Goal: Book appointment/travel/reservation

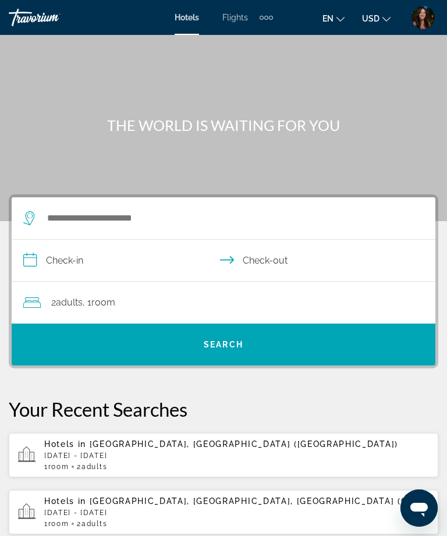
click at [271, 22] on div "Extra navigation items" at bounding box center [266, 17] width 13 height 17
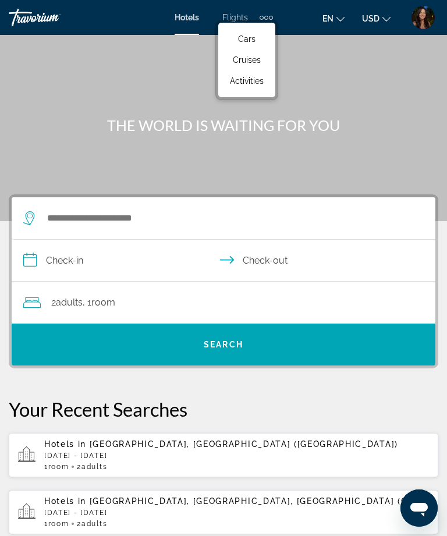
click at [268, 86] on link "Activities" at bounding box center [246, 80] width 45 height 21
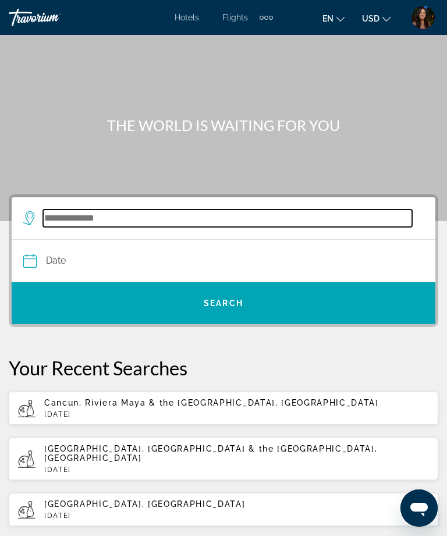
click at [284, 224] on input "Search widget" at bounding box center [227, 218] width 369 height 17
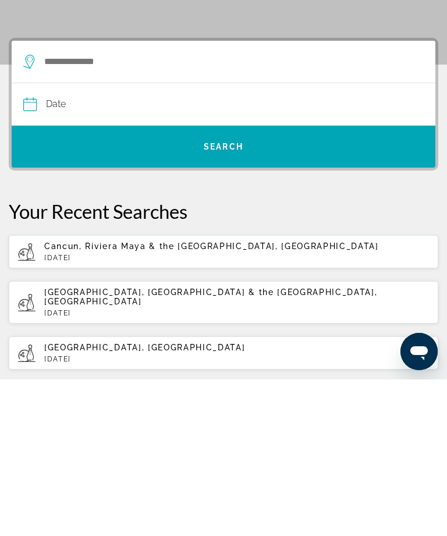
click at [223, 398] on span "Cancun, Riviera Maya & the [GEOGRAPHIC_DATA], [GEOGRAPHIC_DATA]" at bounding box center [211, 402] width 335 height 9
type input "**********"
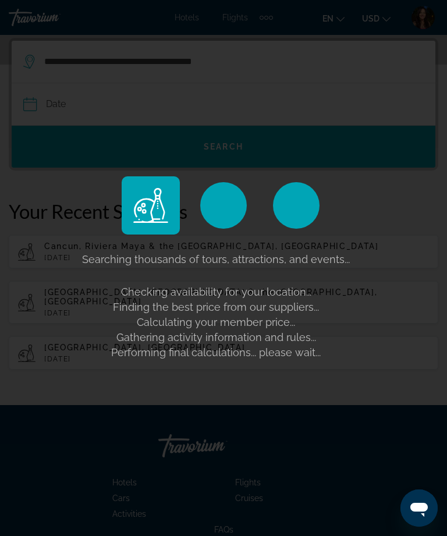
click at [294, 90] on div "Searching thousands of tours, attractions, and events... Checking availability …" at bounding box center [223, 268] width 447 height 536
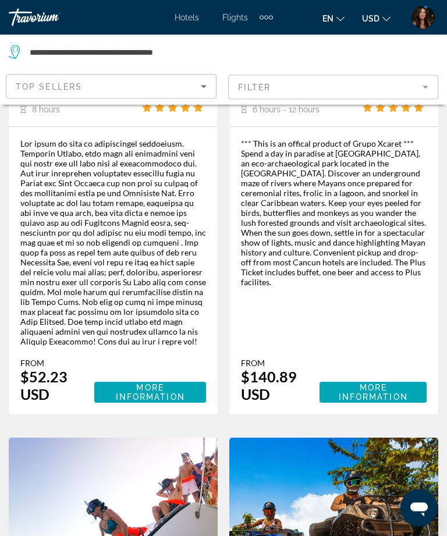
scroll to position [859, 0]
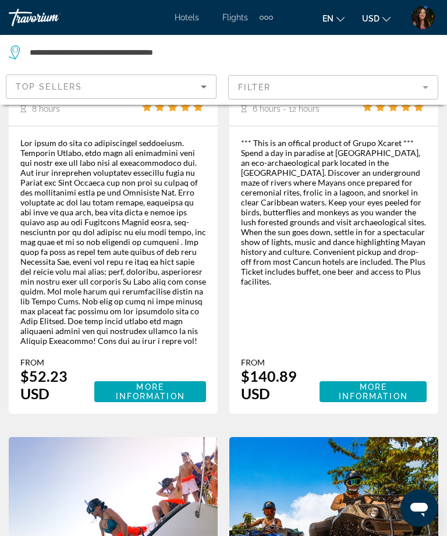
click at [400, 382] on span "More Information" at bounding box center [373, 391] width 69 height 19
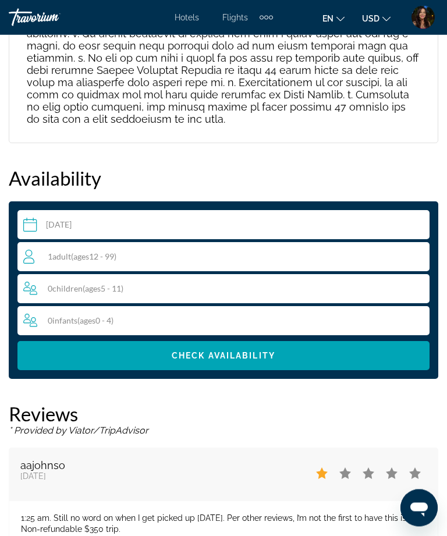
scroll to position [3028, 0]
click at [359, 210] on input "Main content" at bounding box center [225, 226] width 417 height 33
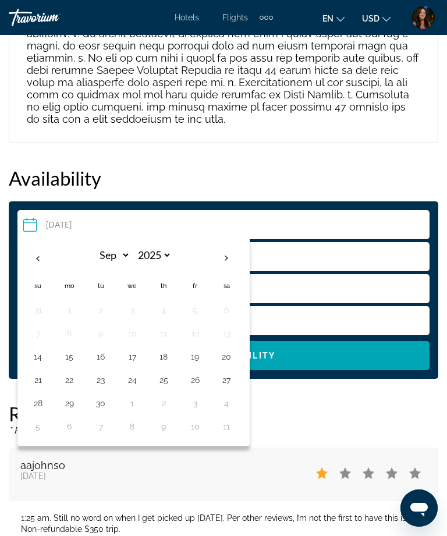
click at [235, 349] on button "20" at bounding box center [226, 357] width 19 height 16
type input "**********"
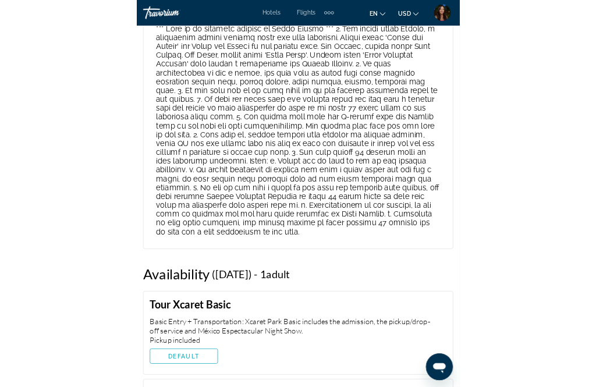
scroll to position [3586, 0]
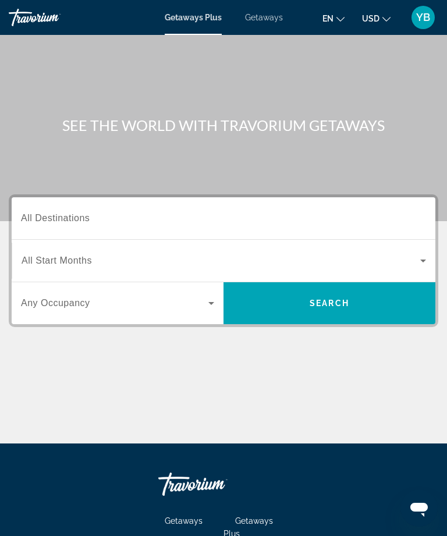
click at [254, 223] on input "Destination All Destinations" at bounding box center [223, 219] width 405 height 14
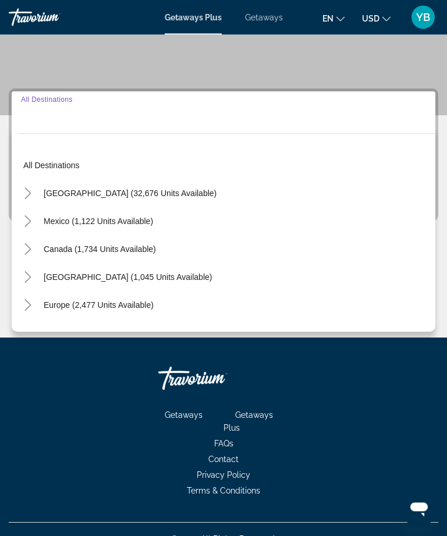
scroll to position [125, 0]
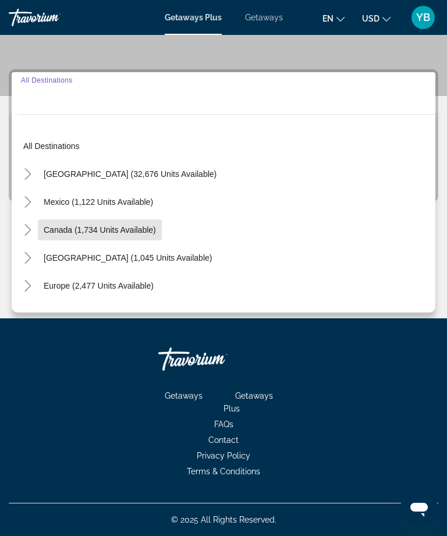
click at [136, 217] on span "Search widget" at bounding box center [100, 230] width 124 height 28
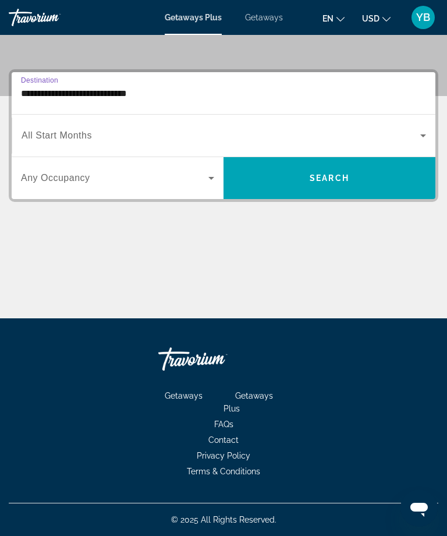
click at [203, 185] on span "Search widget" at bounding box center [114, 178] width 187 height 14
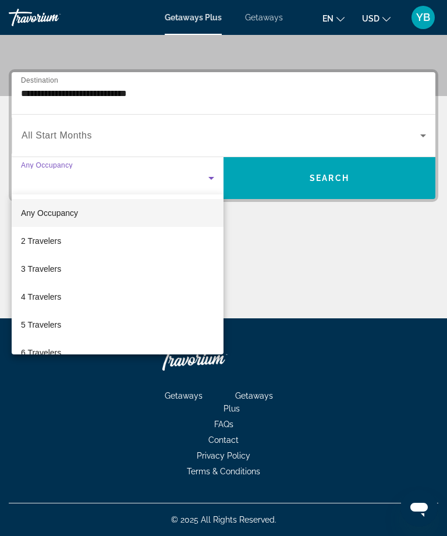
click at [331, 94] on div at bounding box center [223, 268] width 447 height 536
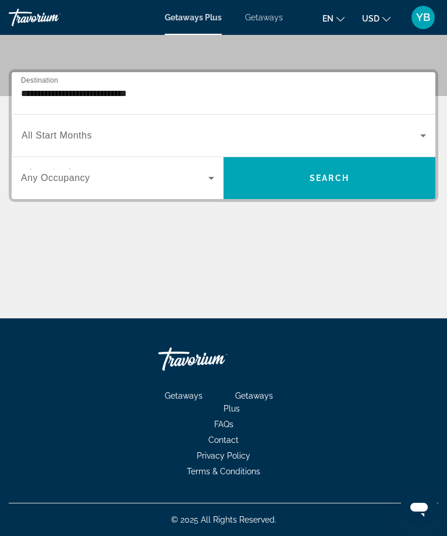
click at [161, 97] on input "**********" at bounding box center [223, 94] width 405 height 14
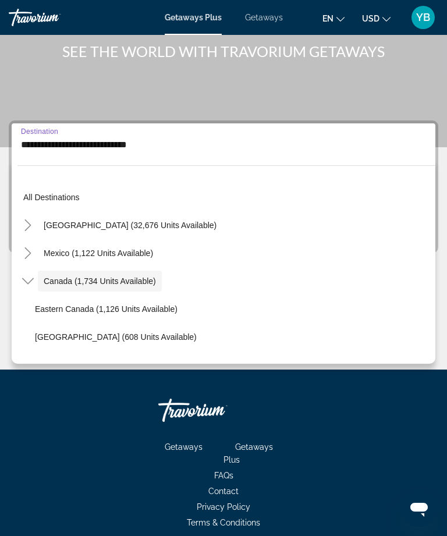
scroll to position [13, 0]
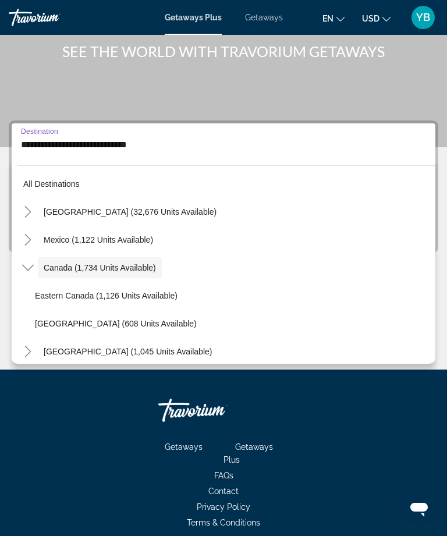
click at [144, 245] on span "Search widget" at bounding box center [98, 240] width 121 height 28
type input "**********"
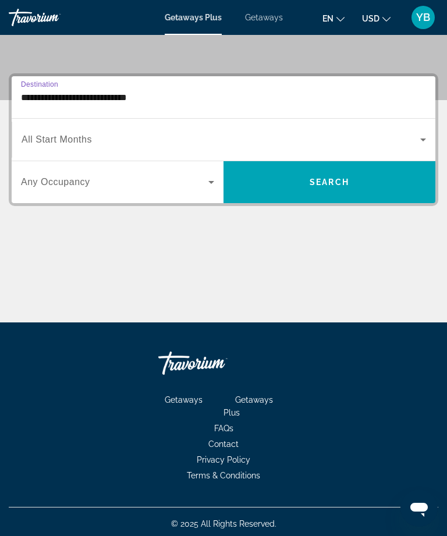
scroll to position [125, 0]
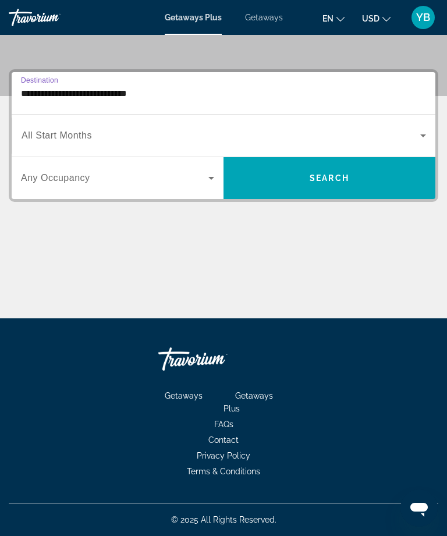
click at [210, 183] on icon "Search widget" at bounding box center [211, 178] width 14 height 14
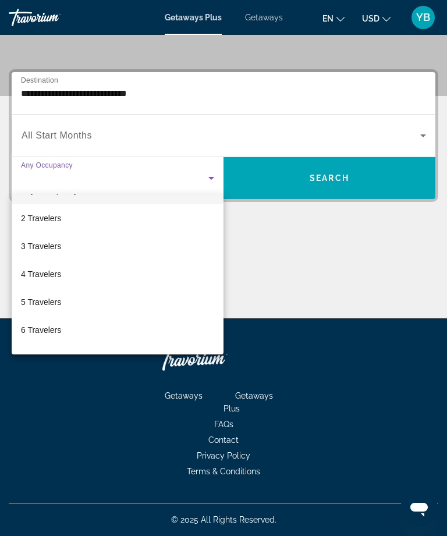
scroll to position [22, 0]
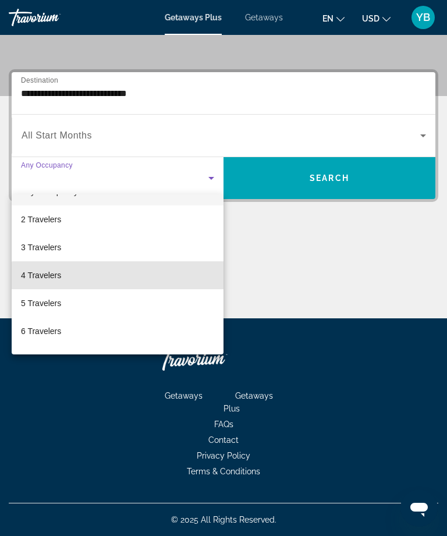
click at [121, 285] on mat-option "4 Travelers" at bounding box center [118, 275] width 212 height 28
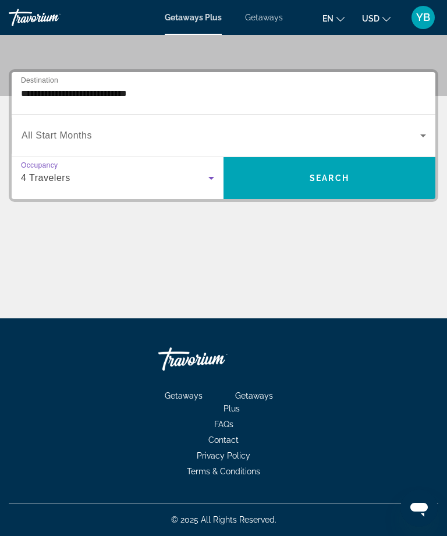
click at [388, 178] on span "Search widget" at bounding box center [330, 178] width 212 height 28
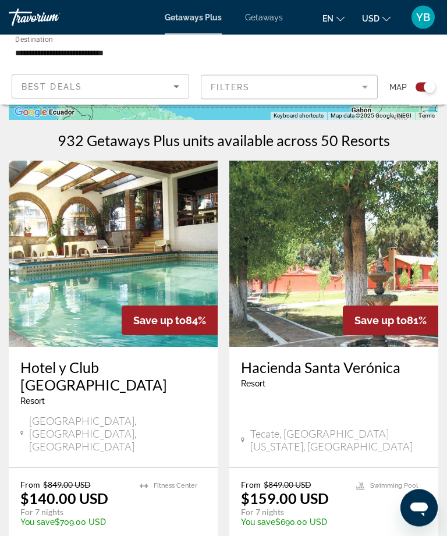
scroll to position [233, 0]
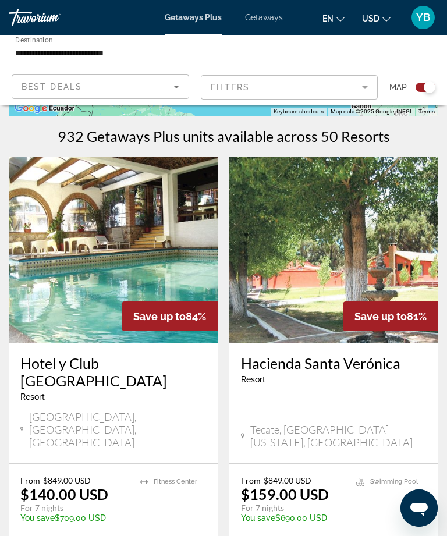
click at [97, 285] on img "Main content" at bounding box center [113, 250] width 209 height 186
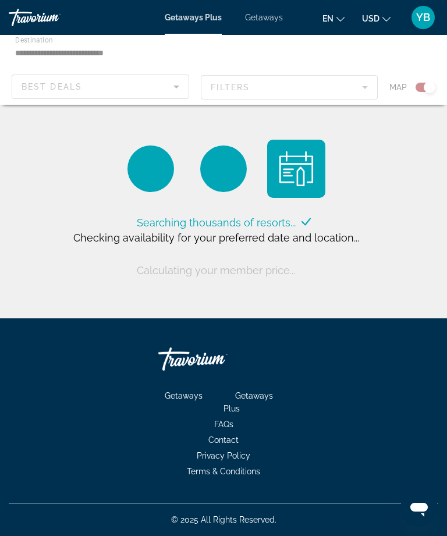
click at [215, 36] on div "Main content" at bounding box center [223, 70] width 447 height 70
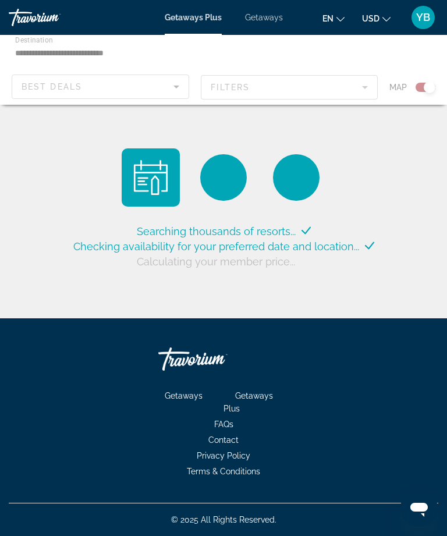
click at [213, 55] on div "Main content" at bounding box center [223, 70] width 447 height 70
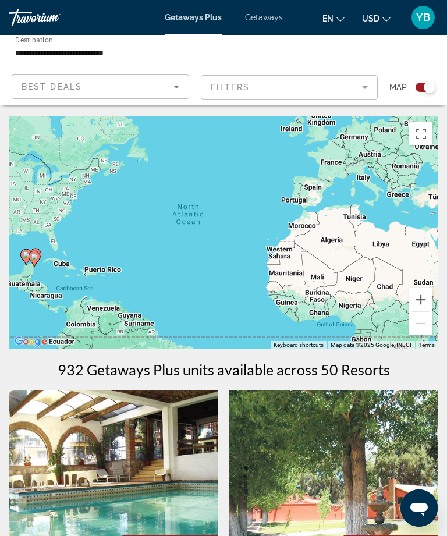
click at [145, 52] on input "**********" at bounding box center [151, 53] width 272 height 14
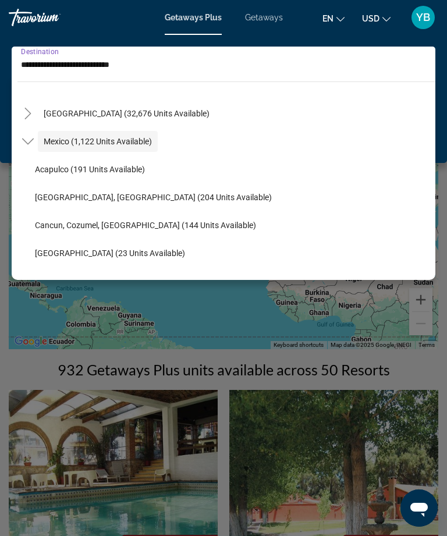
scroll to position [29, 0]
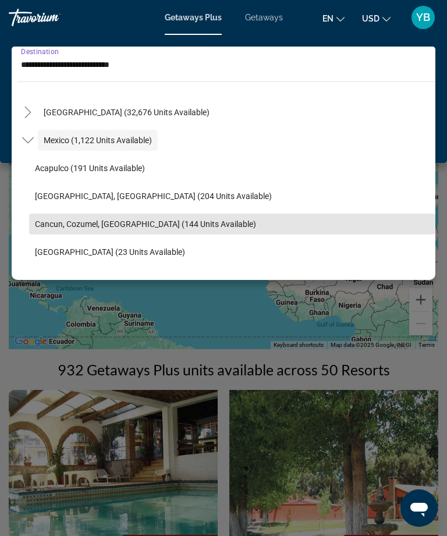
click at [140, 232] on span "Search widget" at bounding box center [232, 224] width 406 height 28
type input "**********"
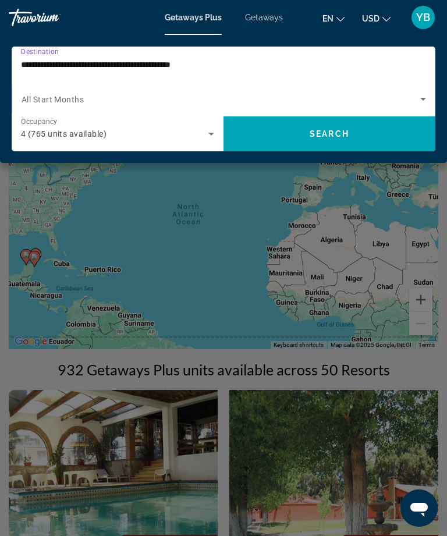
click at [363, 136] on span "Search widget" at bounding box center [330, 134] width 212 height 28
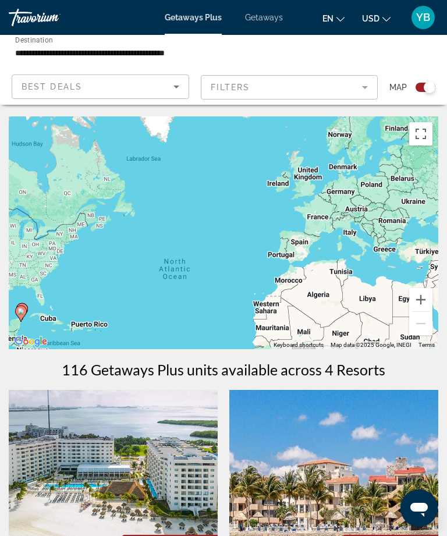
click at [236, 51] on input "**********" at bounding box center [151, 53] width 272 height 14
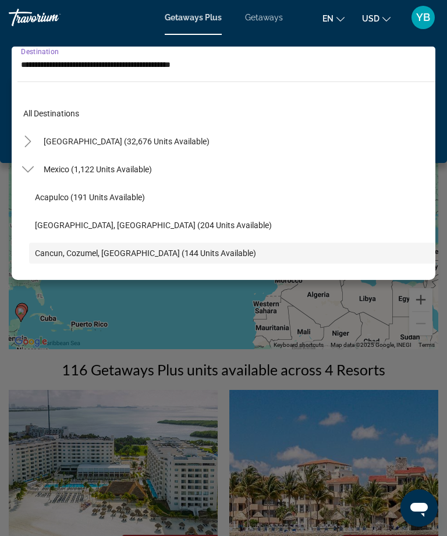
scroll to position [69, 0]
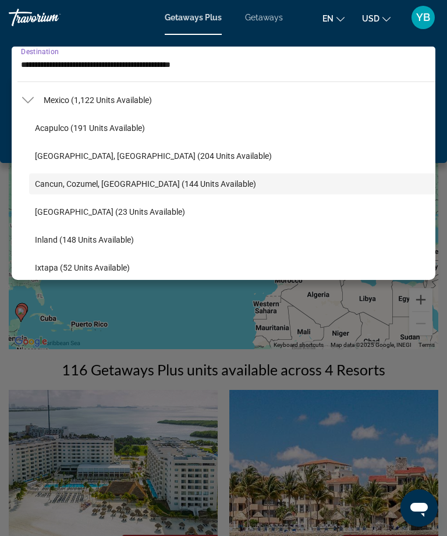
click at [187, 372] on div "Main content" at bounding box center [223, 268] width 447 height 536
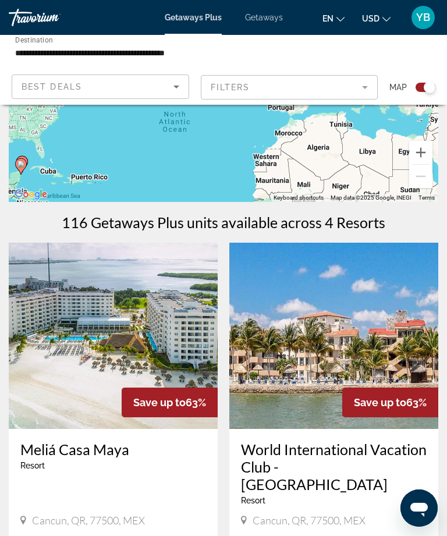
scroll to position [0, 0]
